Goal: Information Seeking & Learning: Learn about a topic

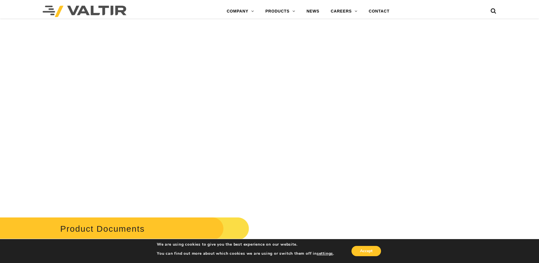
scroll to position [1990, 0]
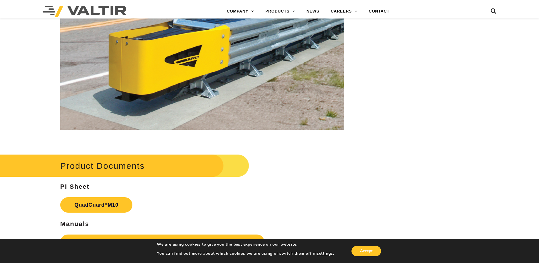
drag, startPoint x: 539, startPoint y: 217, endPoint x: 540, endPoint y: 222, distance: 5.8
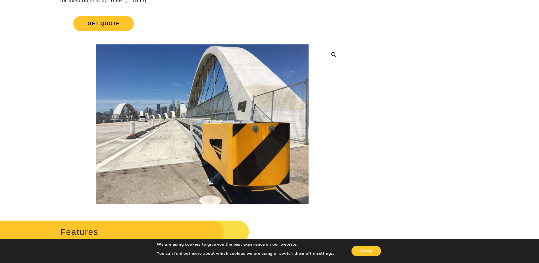
scroll to position [0, 0]
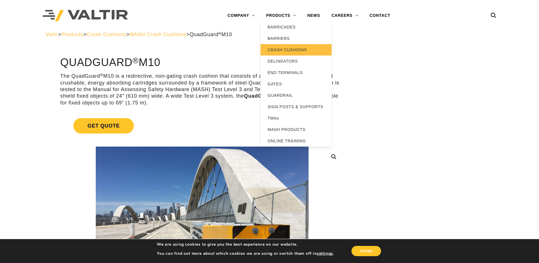
click at [303, 53] on link "CRASH CUSHIONS" at bounding box center [296, 49] width 71 height 11
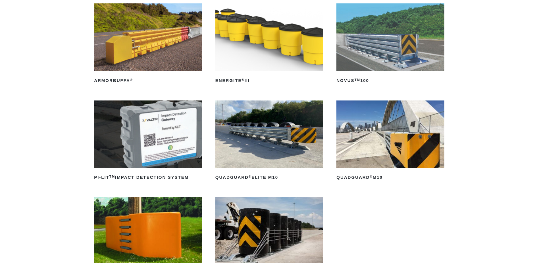
scroll to position [142, 0]
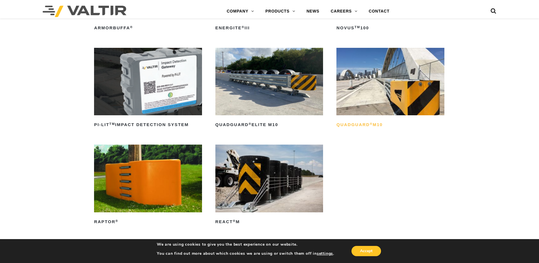
click at [348, 127] on h2 "QuadGuard ® M10" at bounding box center [391, 124] width 108 height 9
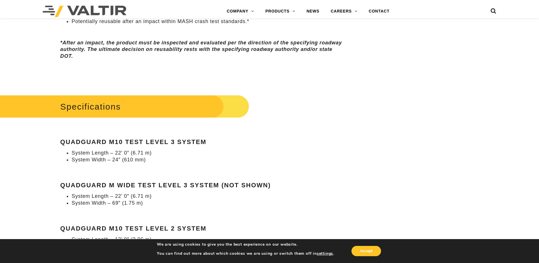
drag, startPoint x: 107, startPoint y: 105, endPoint x: 118, endPoint y: 105, distance: 10.8
click at [118, 105] on h2 "Specifications" at bounding box center [115, 106] width 270 height 26
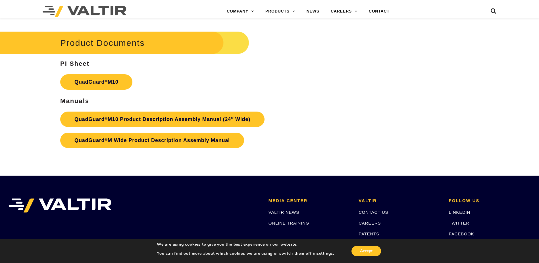
scroll to position [2047, 0]
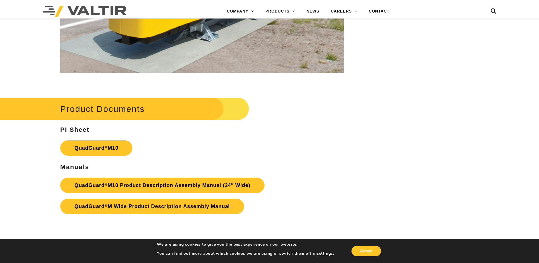
click at [126, 109] on h2 "Product Documents" at bounding box center [115, 109] width 270 height 26
click at [107, 145] on sup "®" at bounding box center [106, 147] width 3 height 4
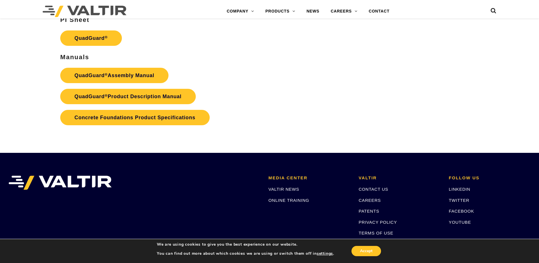
scroll to position [1251, 0]
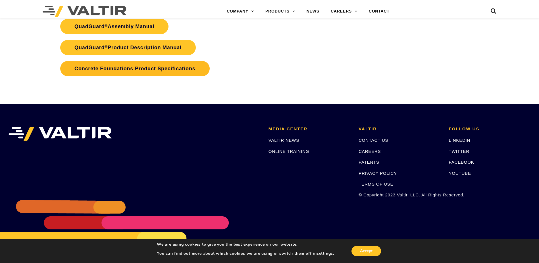
click at [178, 70] on link "Concrete Foundations Product Specifications" at bounding box center [134, 68] width 149 height 15
